Goal: Task Accomplishment & Management: Complete application form

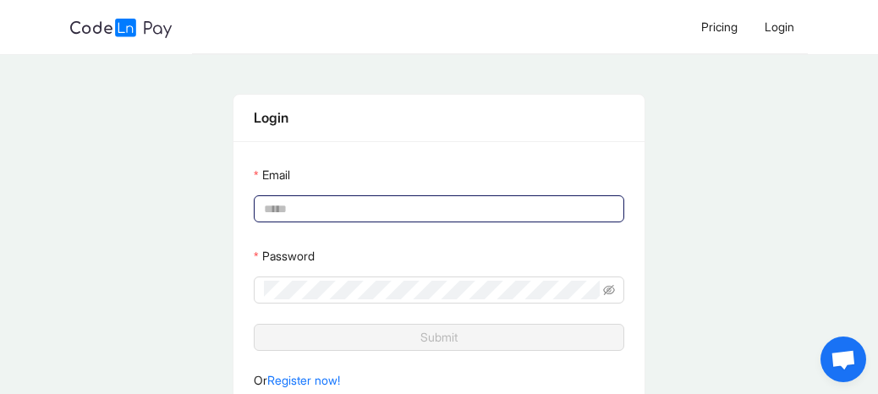
click at [389, 195] on div at bounding box center [439, 208] width 370 height 27
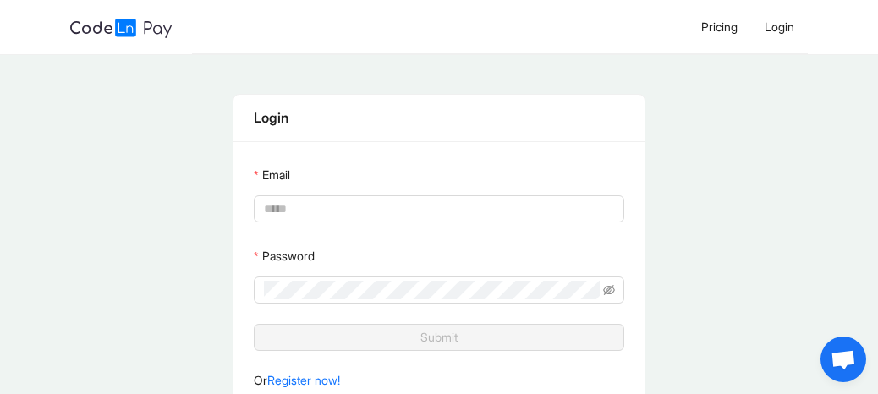
click at [391, 191] on div "Email" at bounding box center [439, 178] width 370 height 34
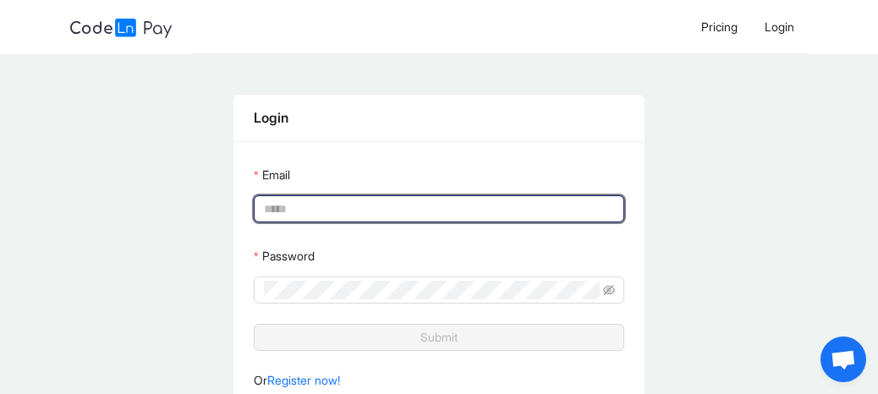
click at [392, 202] on input "Email" at bounding box center [437, 209] width 347 height 19
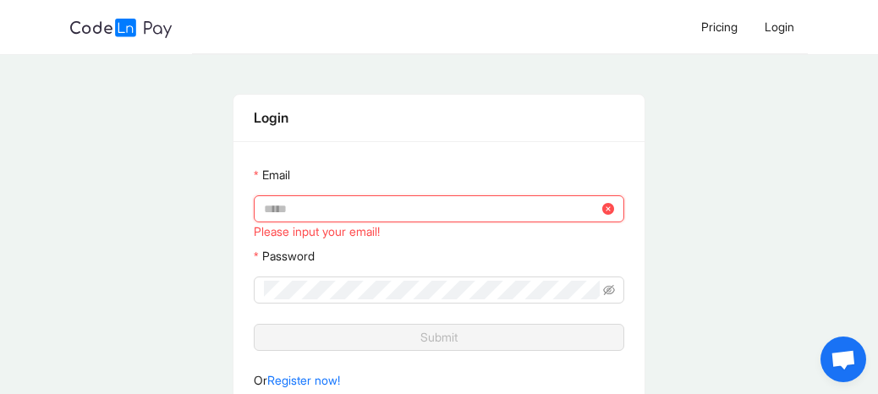
type input "**********"
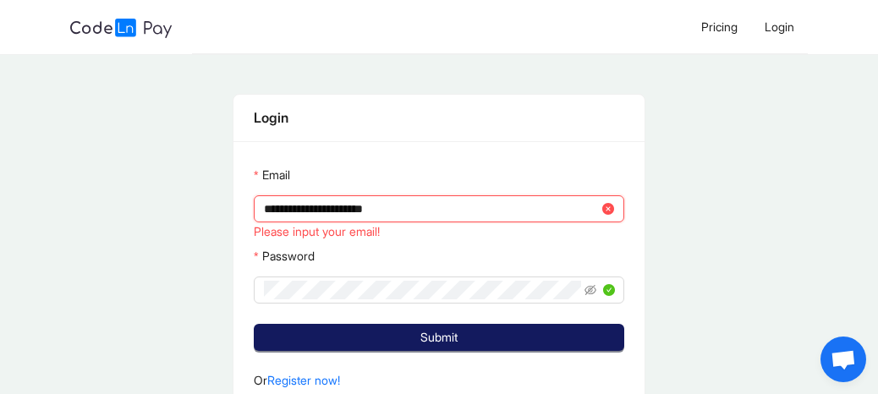
click at [508, 337] on button "Submit" at bounding box center [439, 337] width 370 height 27
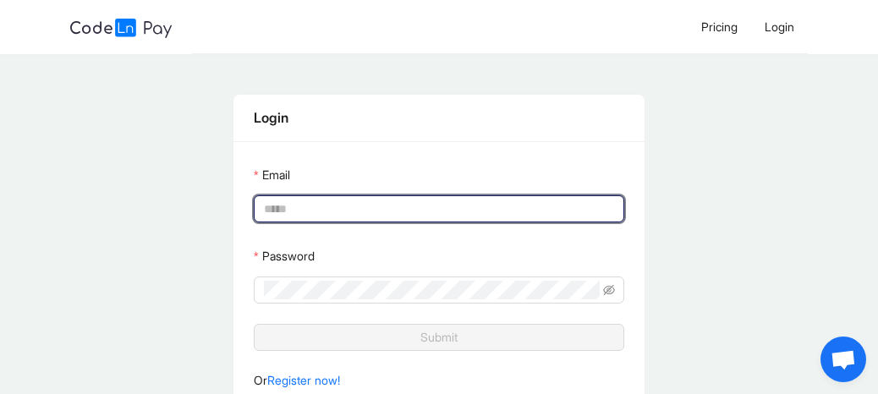
click at [518, 200] on input "Email" at bounding box center [437, 209] width 347 height 19
type input "**********"
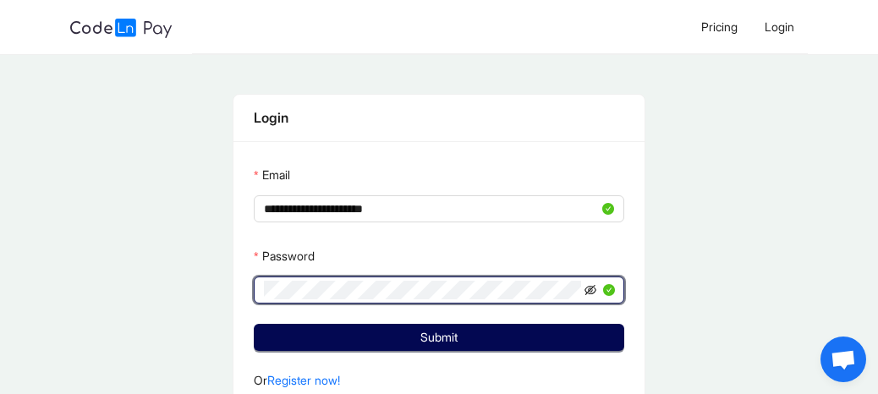
click at [590, 292] on icon "eye-invisible" at bounding box center [590, 290] width 12 height 12
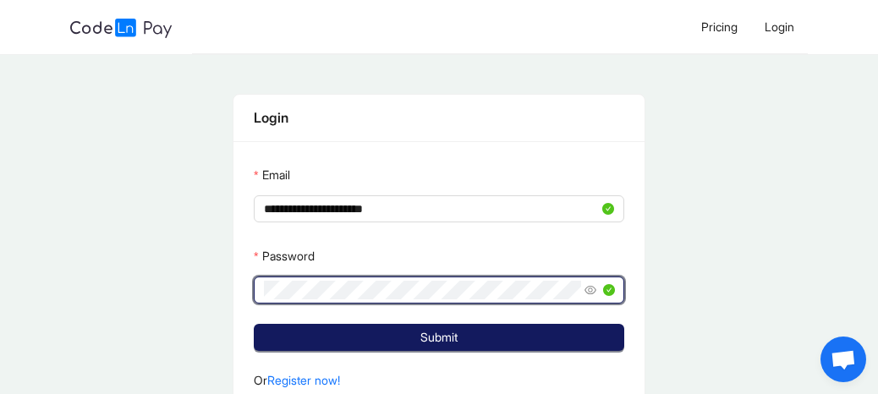
click at [575, 329] on button "Submit" at bounding box center [439, 337] width 370 height 27
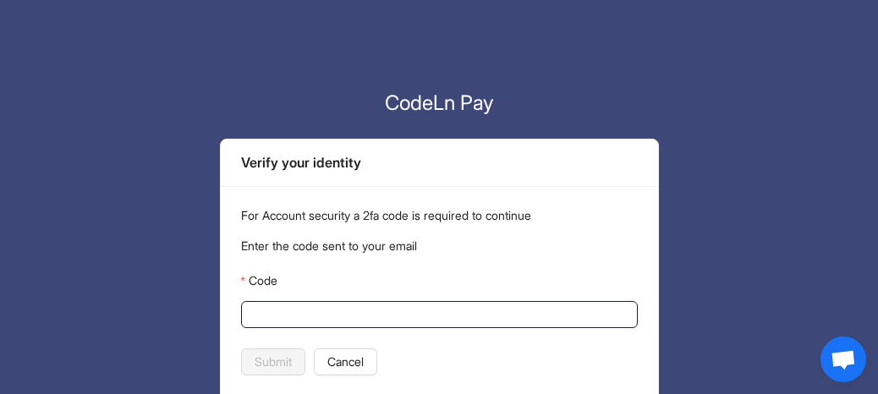
click at [473, 312] on input "Code" at bounding box center [437, 314] width 373 height 19
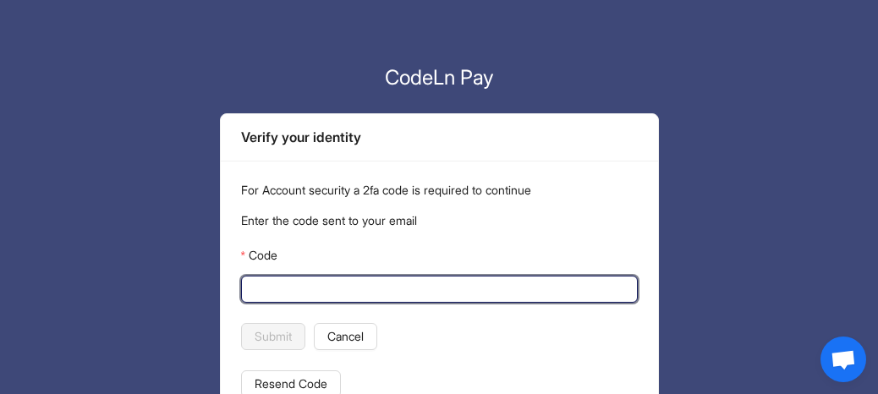
scroll to position [49, 0]
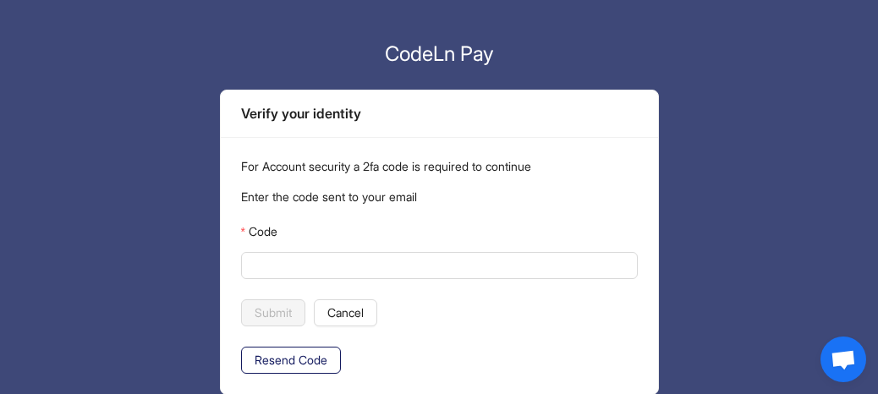
click at [286, 363] on span "Resend Code" at bounding box center [291, 360] width 73 height 19
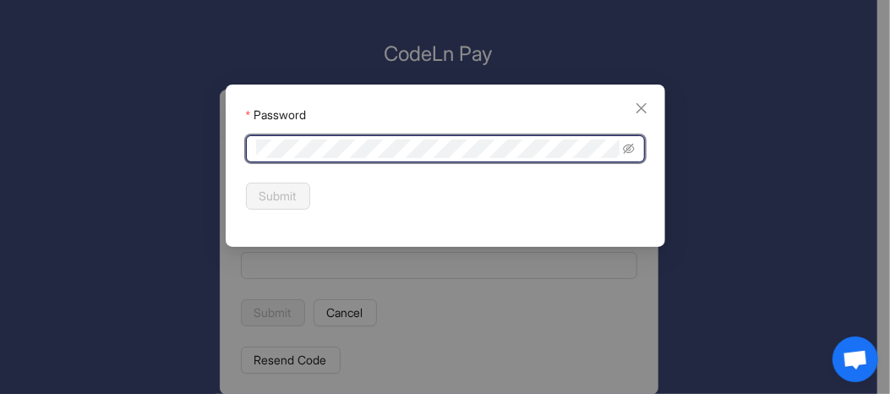
click at [651, 106] on div "Password Submit" at bounding box center [446, 166] width 440 height 162
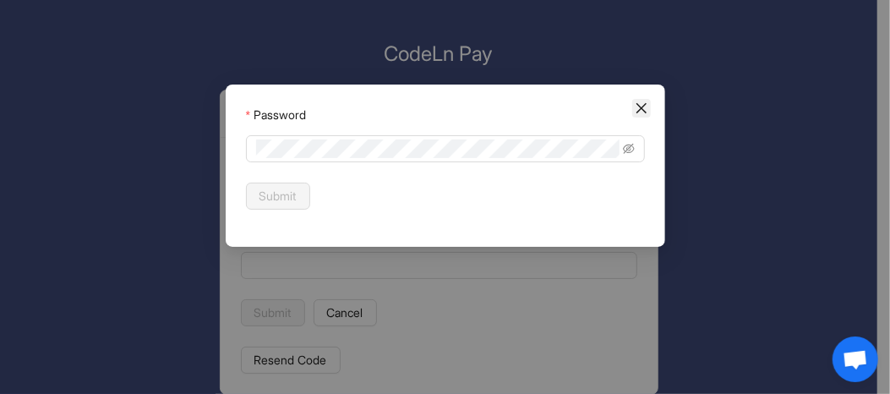
drag, startPoint x: 648, startPoint y: 107, endPoint x: 632, endPoint y: 119, distance: 19.3
click at [646, 107] on icon "close" at bounding box center [642, 108] width 14 height 14
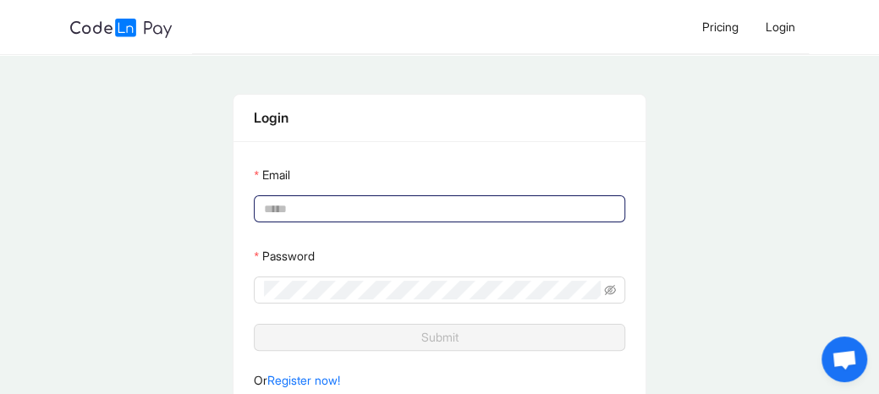
click at [306, 205] on input "Email" at bounding box center [437, 209] width 347 height 19
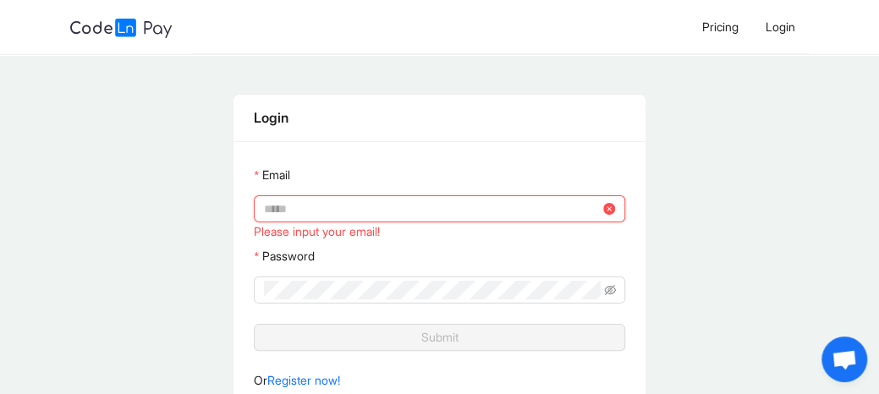
type input "**********"
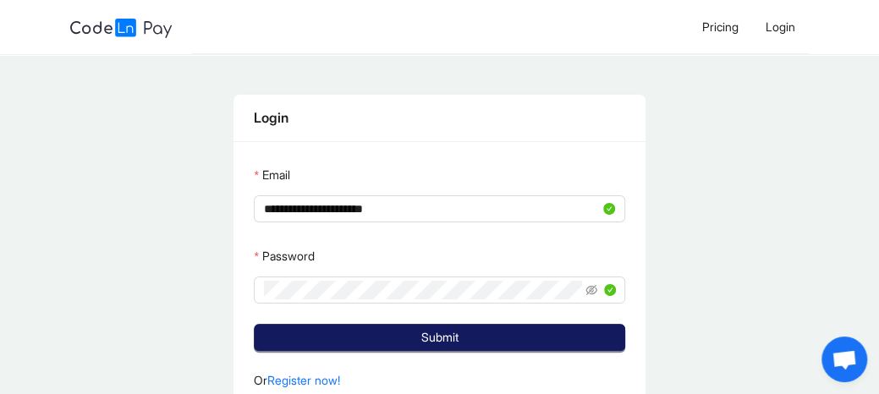
click at [477, 339] on button "Submit" at bounding box center [439, 337] width 370 height 27
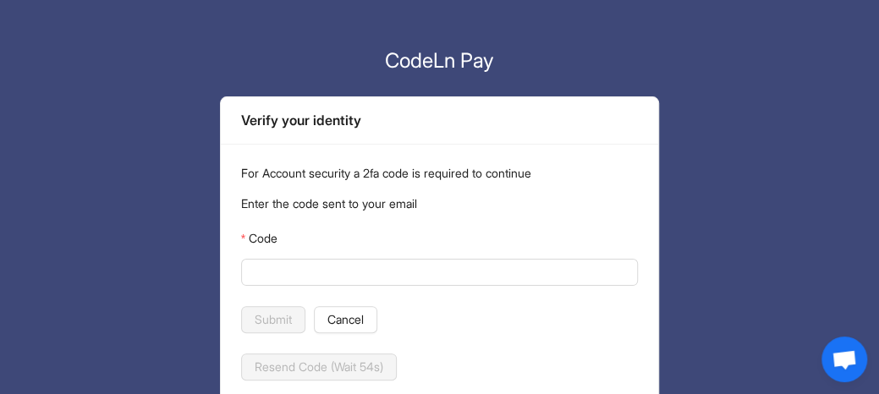
scroll to position [49, 0]
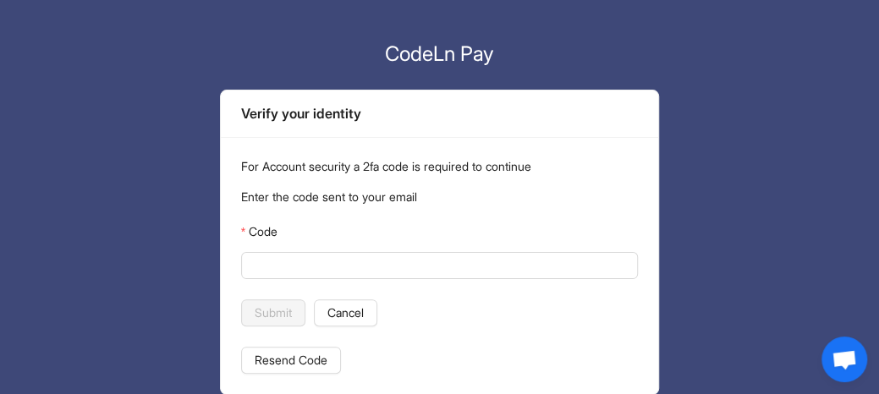
click at [272, 344] on div "For Account security a 2fa code is required to continue Enter the code sent to …" at bounding box center [440, 265] width 438 height 257
click at [272, 358] on span "Resend Code" at bounding box center [291, 360] width 73 height 19
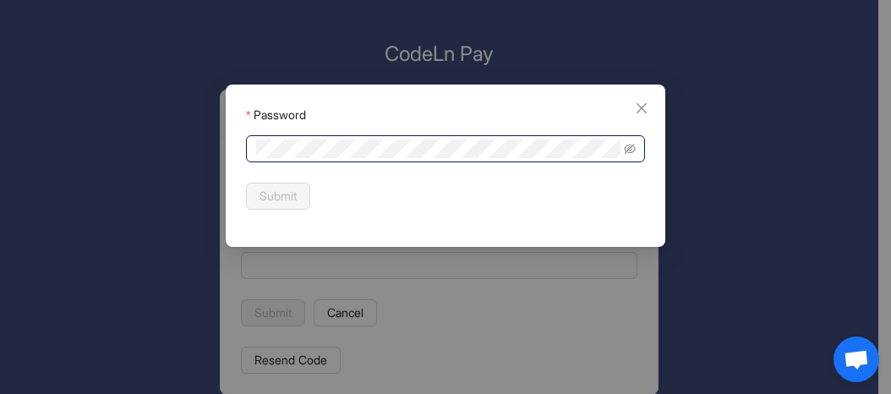
click at [441, 138] on span at bounding box center [445, 148] width 399 height 27
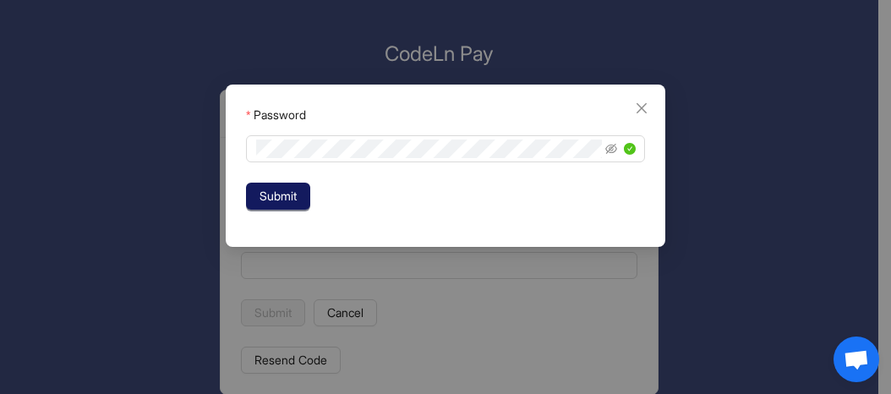
click at [276, 196] on span "Submit" at bounding box center [278, 196] width 37 height 19
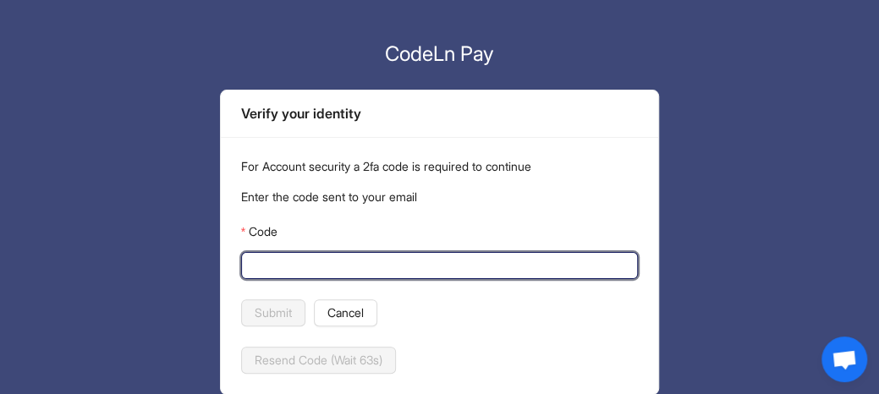
click at [305, 260] on input "Code" at bounding box center [438, 265] width 374 height 19
type input "******"
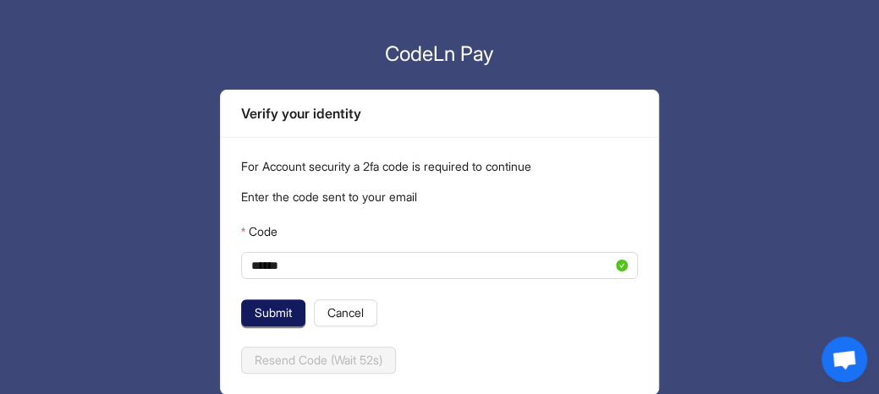
click at [284, 310] on span "Submit" at bounding box center [273, 313] width 37 height 19
